Goal: Obtain resource: Download file/media

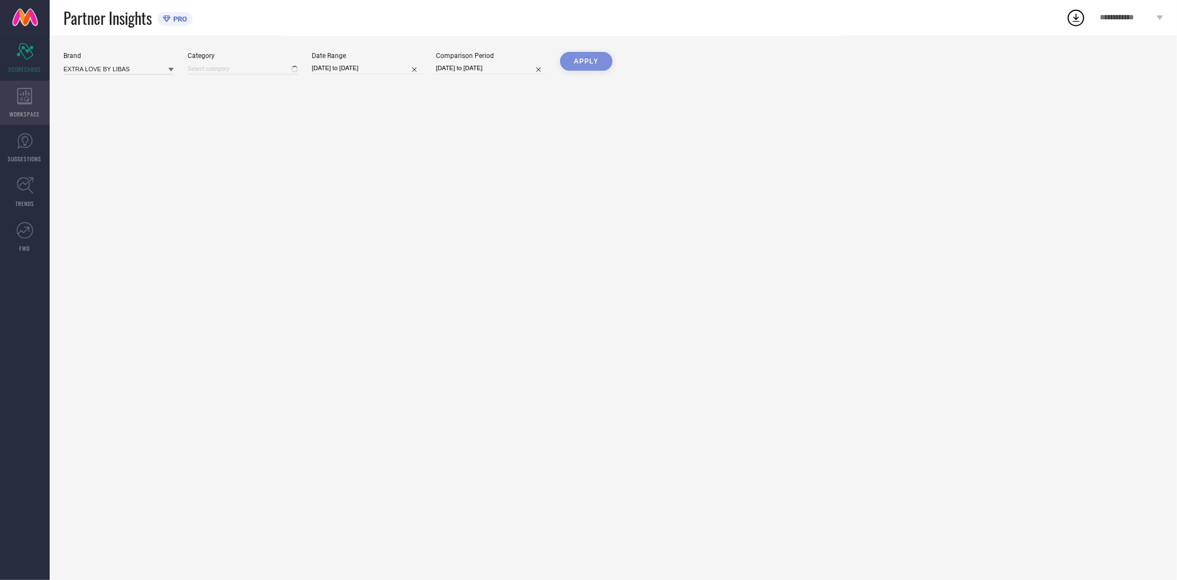
click at [28, 91] on icon at bounding box center [24, 96] width 15 height 17
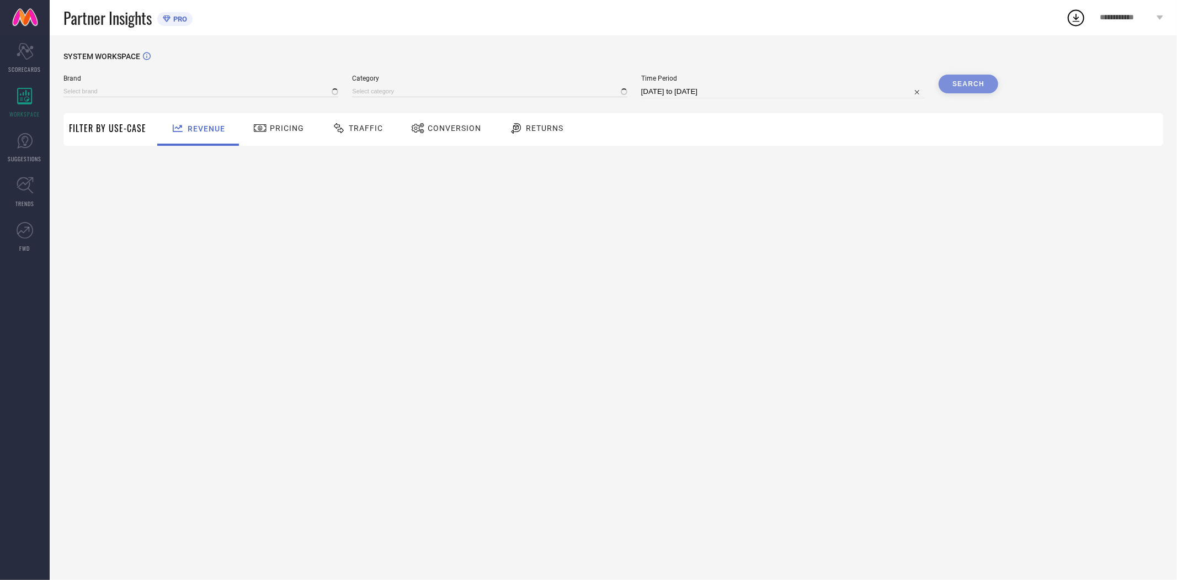
type input "EXTRA LOVE BY LIBAS"
type input "All"
click at [448, 129] on span "Conversion" at bounding box center [455, 128] width 54 height 9
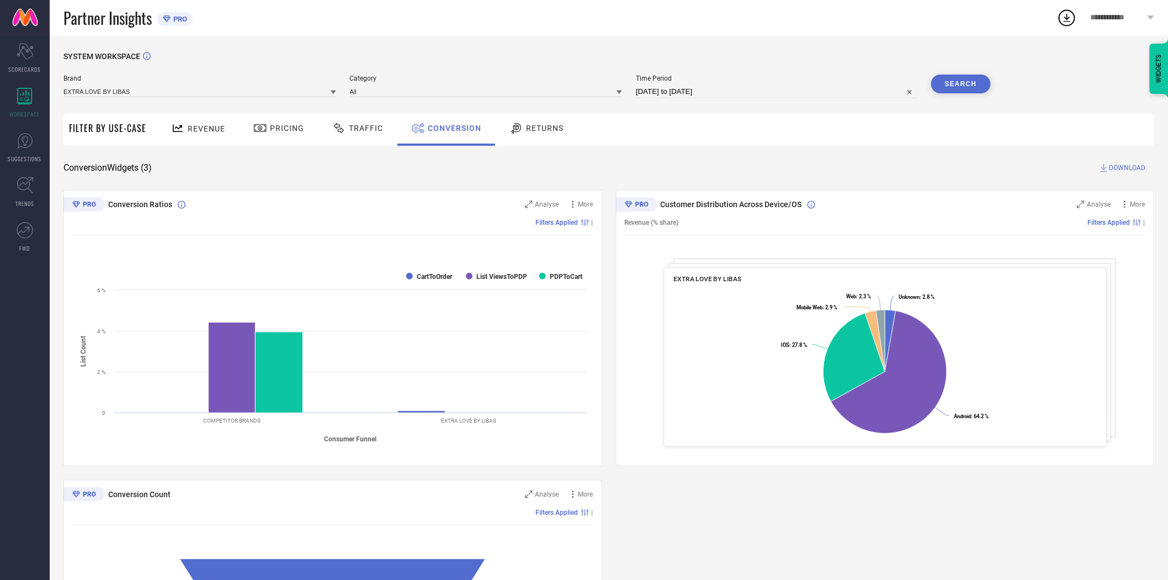
click at [705, 97] on input "[DATE] to [DATE]" at bounding box center [777, 91] width 282 height 13
select select "8"
select select "2025"
select select "9"
select select "2025"
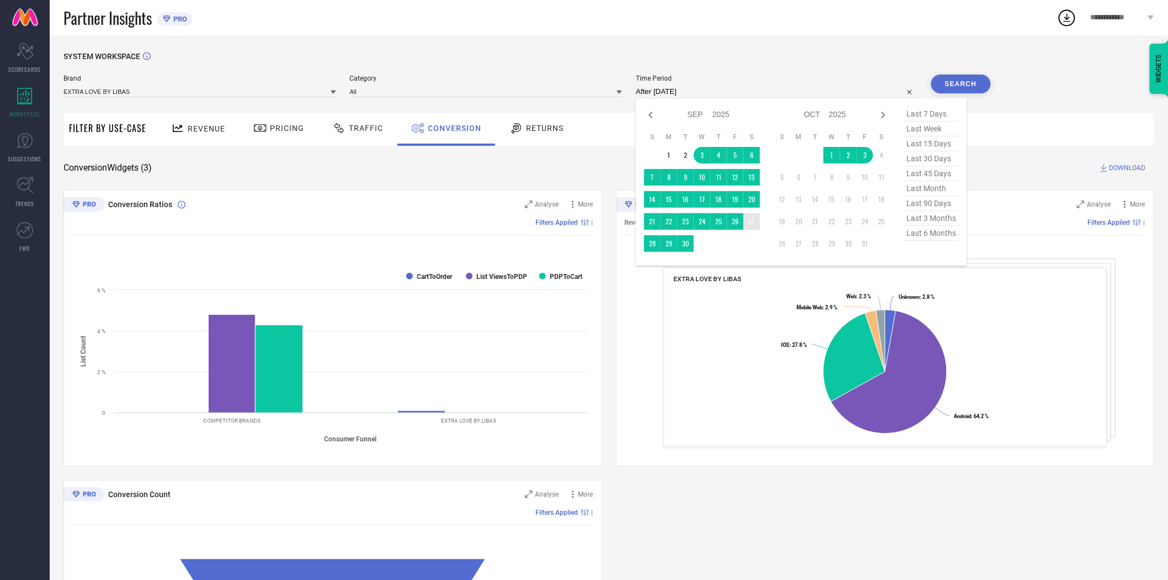
click at [751, 221] on td "27" at bounding box center [752, 221] width 17 height 17
type input "[DATE] to [DATE]"
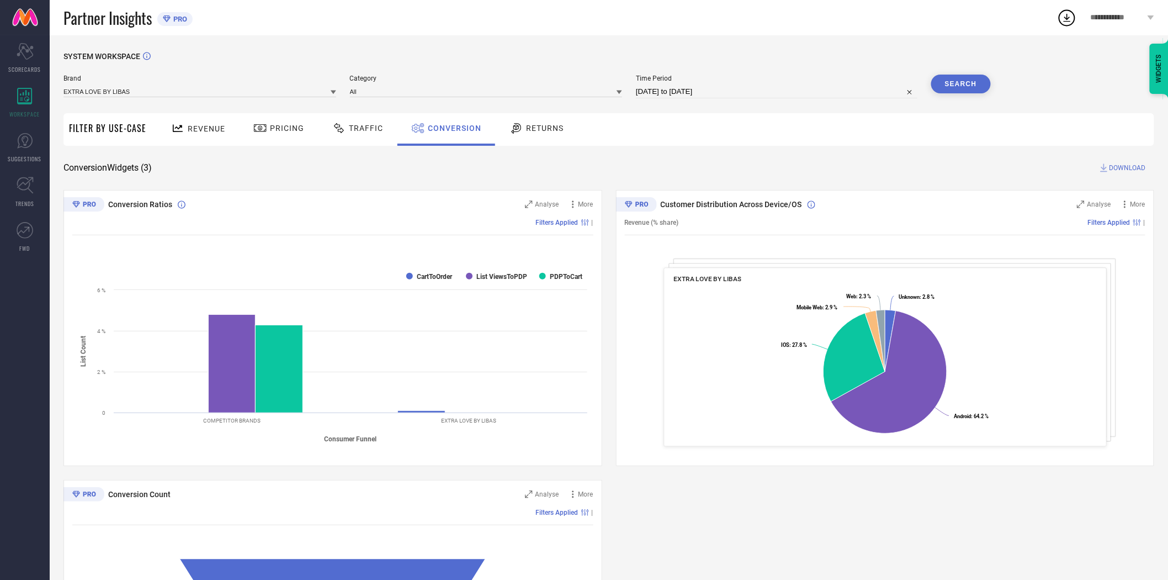
drag, startPoint x: 755, startPoint y: 167, endPoint x: 979, endPoint y: 81, distance: 240.6
click at [764, 166] on div "Conversion Widgets ( 3 ) DOWNLOAD" at bounding box center [608, 167] width 1091 height 11
click at [979, 76] on button "Search" at bounding box center [961, 84] width 60 height 19
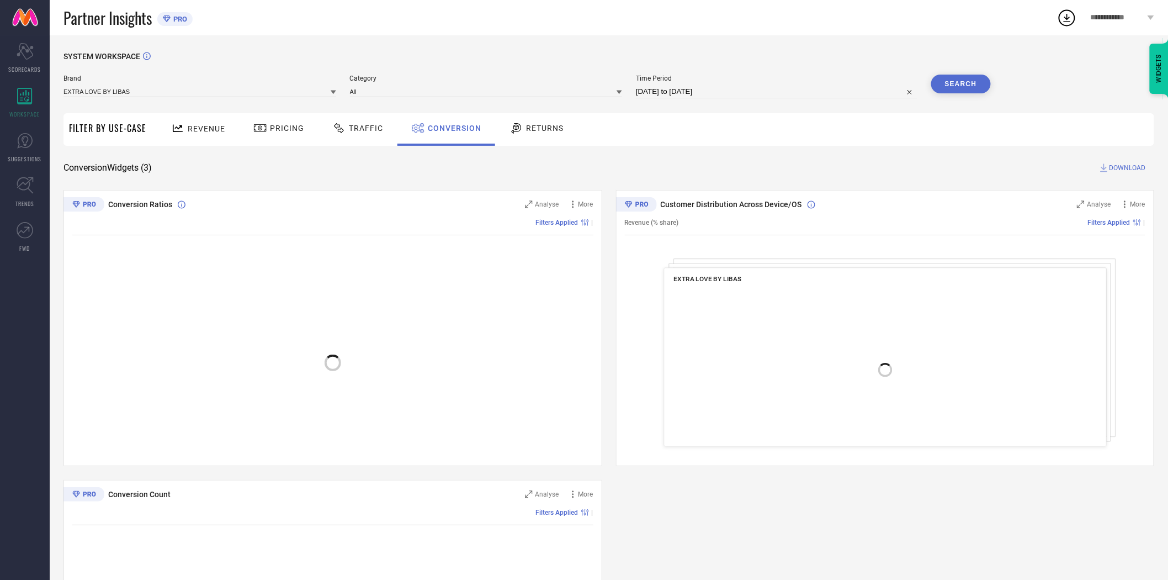
click at [1124, 157] on div "SYSTEM WORKSPACE Brand EXTRA LOVE BY LIBAS Category All Time Period [DATE] to […" at bounding box center [608, 404] width 1091 height 704
click at [1126, 164] on span "DOWNLOAD" at bounding box center [1128, 167] width 36 height 11
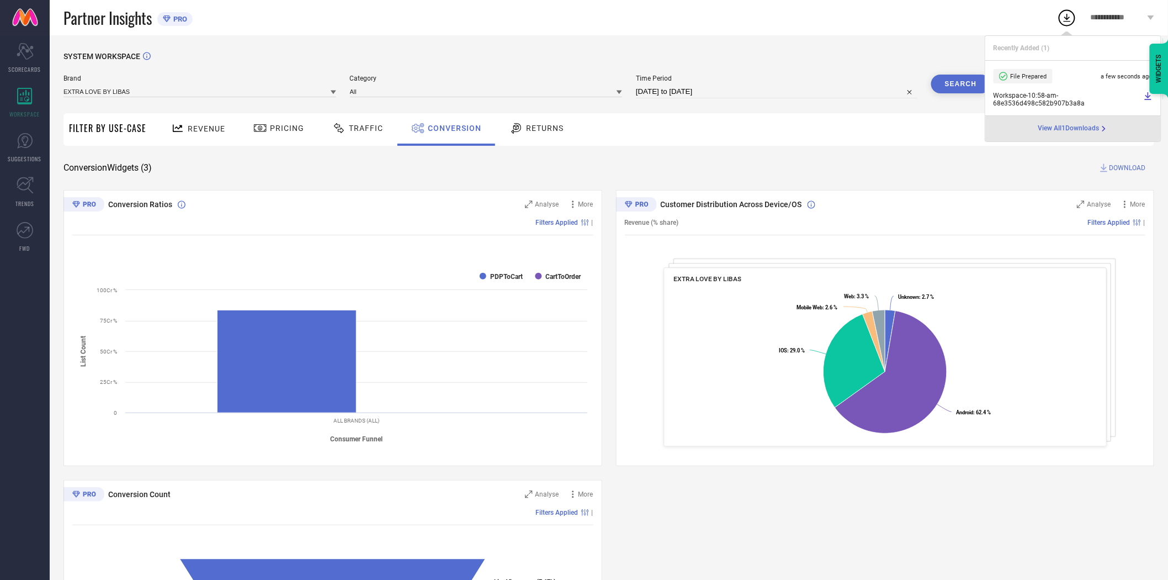
click at [759, 92] on input "[DATE] to [DATE]" at bounding box center [777, 91] width 282 height 13
select select "8"
select select "2025"
select select "9"
select select "2025"
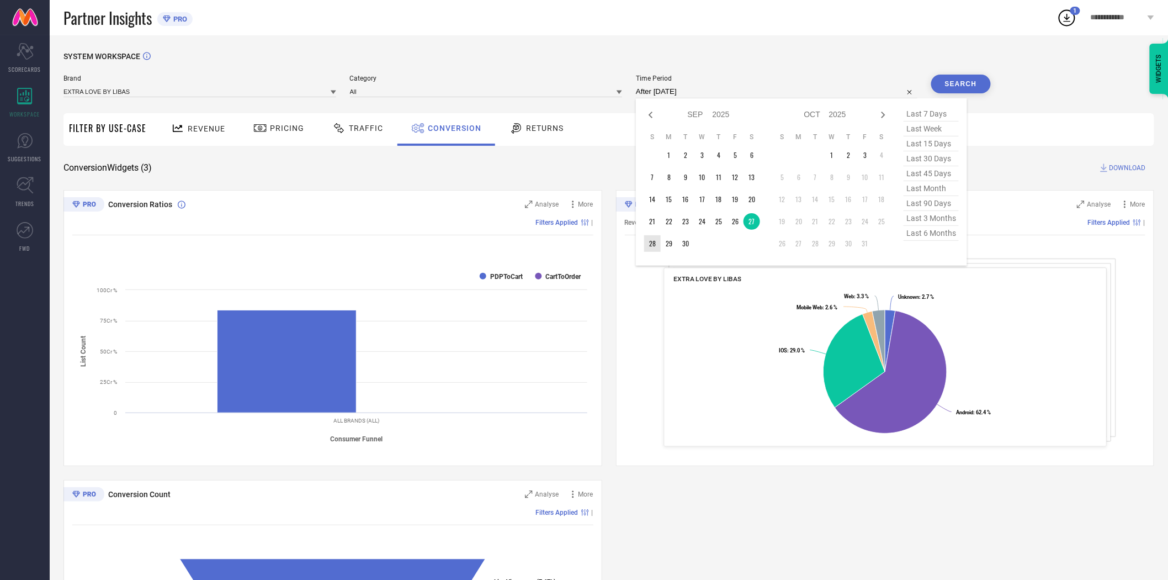
click at [655, 247] on td "28" at bounding box center [652, 243] width 17 height 17
type input "[DATE] to [DATE]"
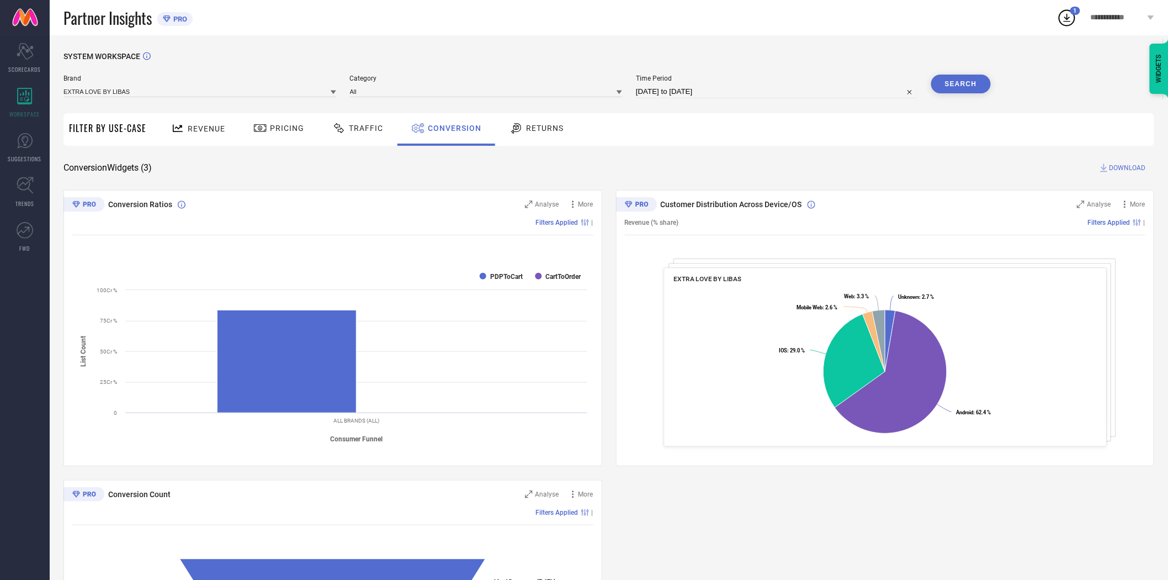
drag, startPoint x: 779, startPoint y: 147, endPoint x: 968, endPoint y: 97, distance: 195.2
click at [784, 147] on div "SYSTEM WORKSPACE Brand EXTRA LOVE BY LIBAS Category All Time Period [DATE] to […" at bounding box center [608, 404] width 1091 height 704
click at [972, 78] on button "Search" at bounding box center [961, 84] width 60 height 19
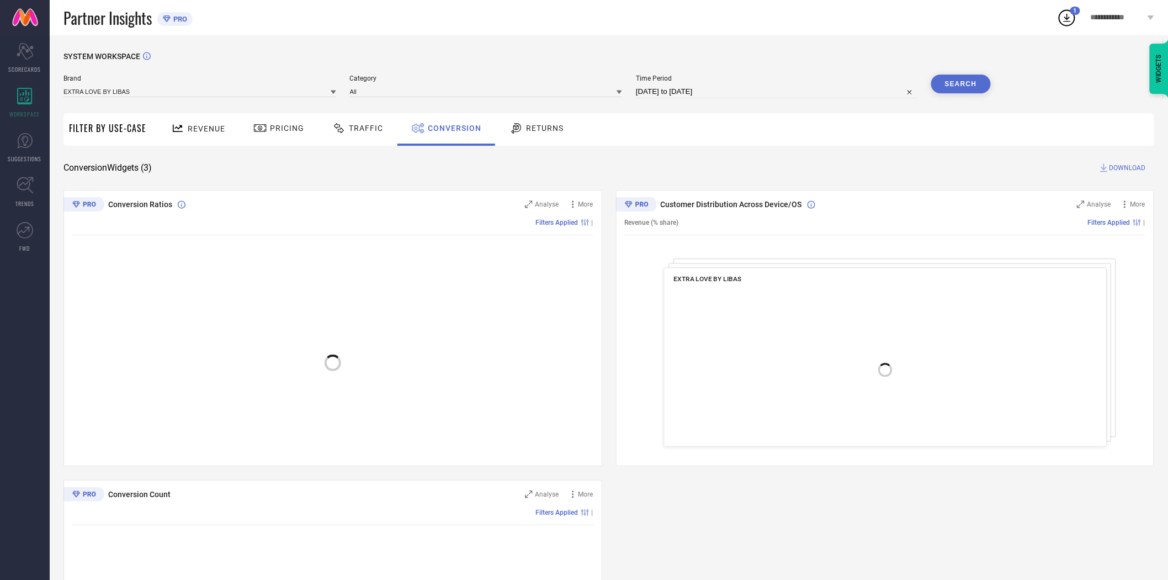
click at [1127, 168] on span "DOWNLOAD" at bounding box center [1128, 167] width 36 height 11
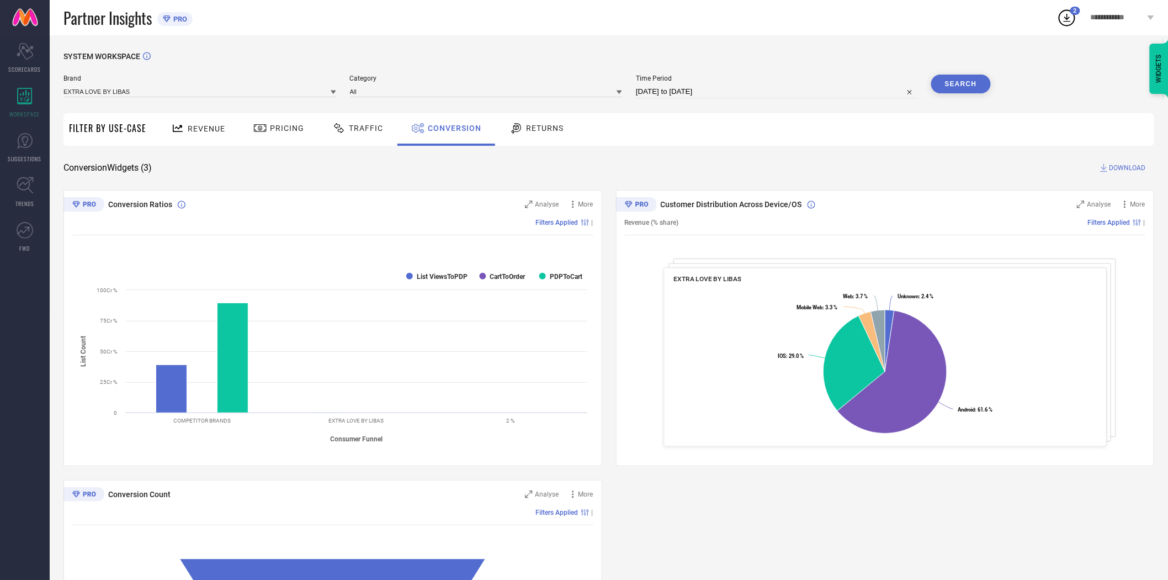
click at [1071, 19] on icon at bounding box center [1067, 18] width 20 height 20
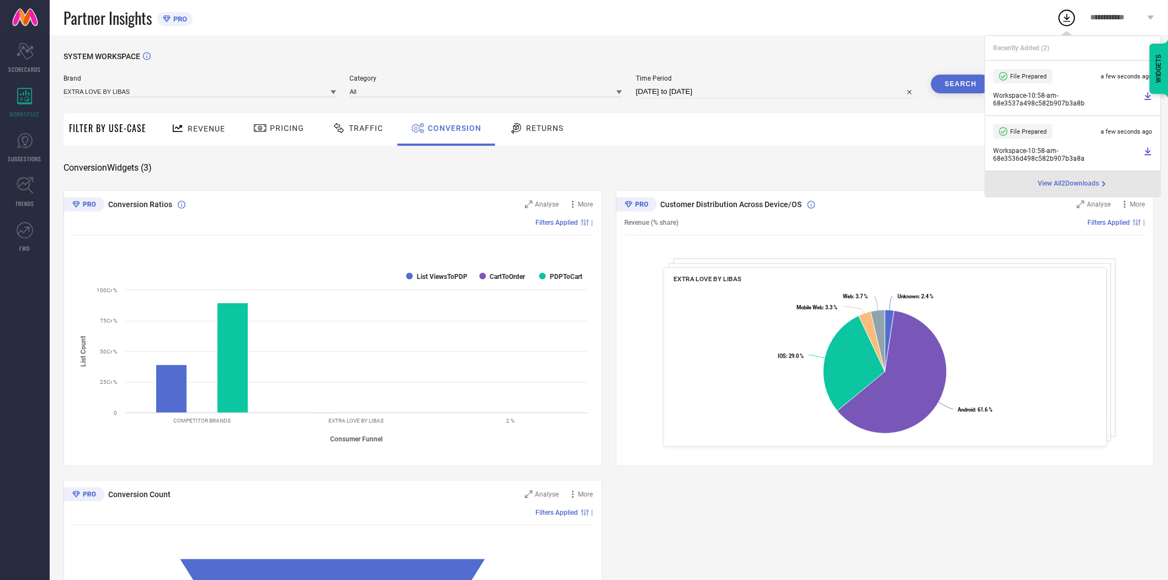
click at [723, 47] on div "SYSTEM WORKSPACE Brand EXTRA LOVE BY LIBAS Category All Time Period [DATE] to […" at bounding box center [609, 403] width 1118 height 737
